Goal: Use online tool/utility: Utilize a website feature to perform a specific function

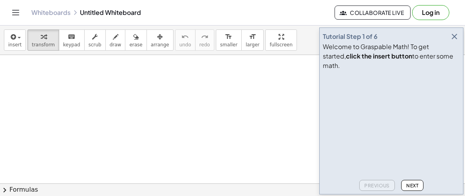
click at [456, 41] on icon "button" at bounding box center [454, 36] width 9 height 9
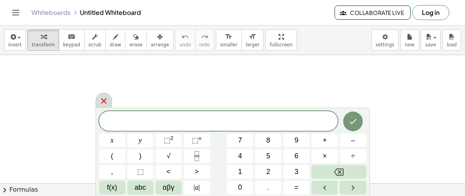
click at [102, 100] on icon at bounding box center [103, 100] width 9 height 9
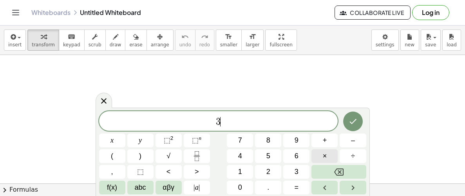
click at [319, 154] on button "×" at bounding box center [324, 156] width 26 height 14
click at [300, 157] on button "6" at bounding box center [296, 156] width 26 height 14
click at [295, 188] on span "=" at bounding box center [297, 187] width 4 height 11
click at [101, 102] on icon at bounding box center [103, 100] width 5 height 5
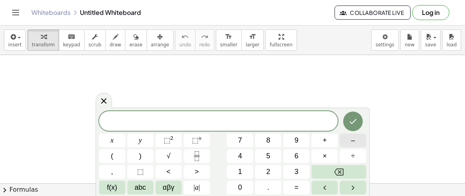
click at [360, 137] on button "–" at bounding box center [353, 140] width 26 height 14
